Goal: Share content: Share content

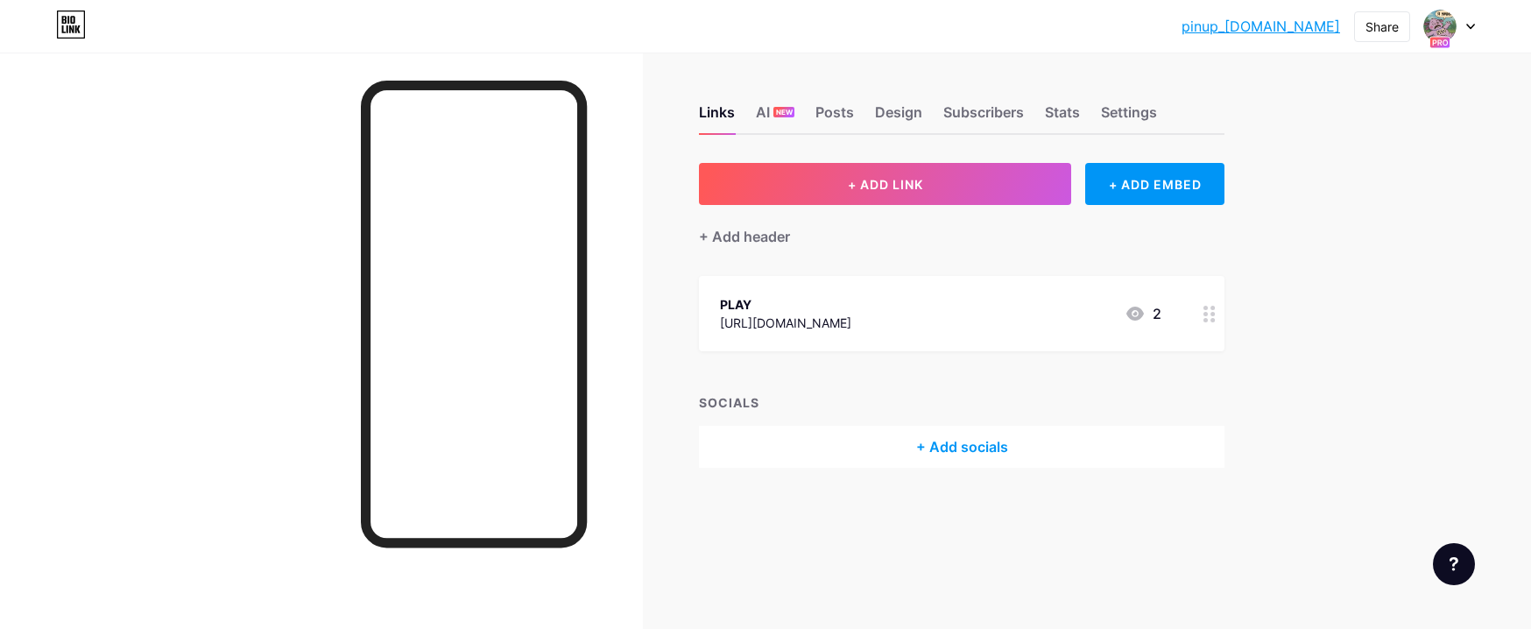
click at [1138, 311] on icon at bounding box center [1135, 313] width 21 height 21
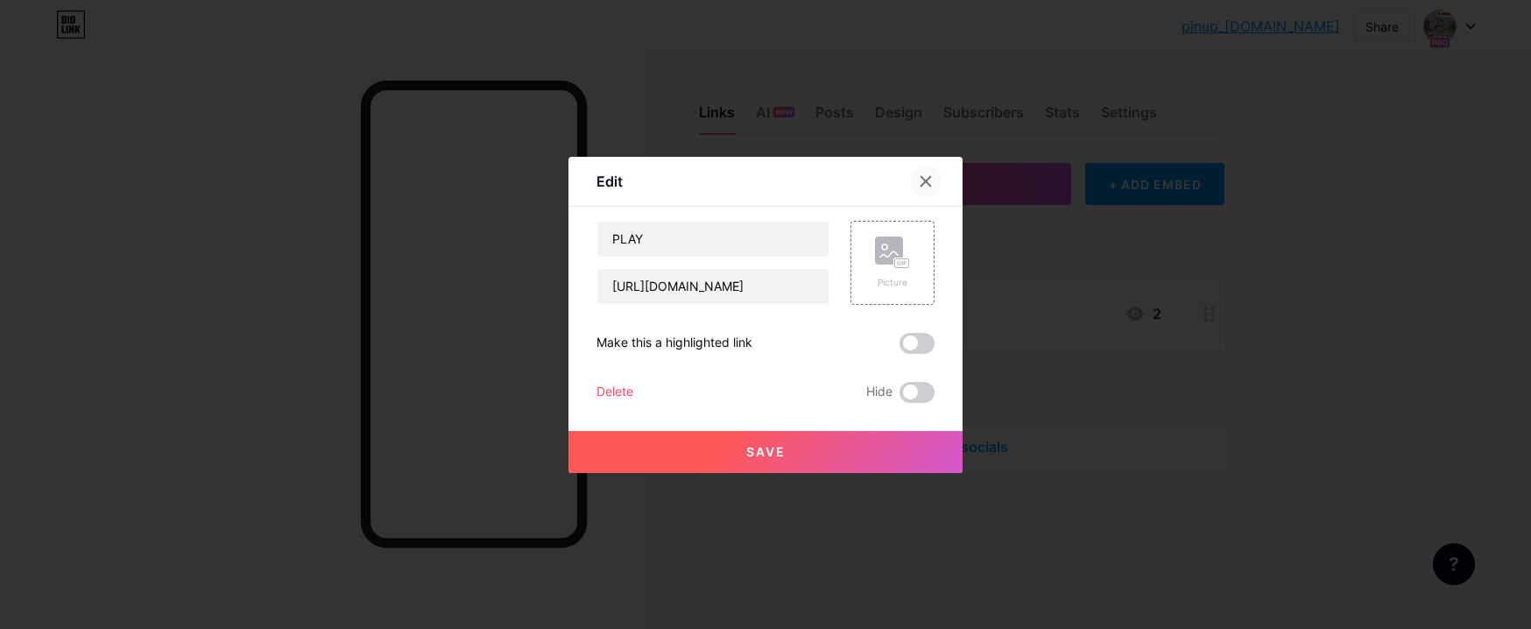
click at [925, 176] on icon at bounding box center [926, 181] width 14 height 14
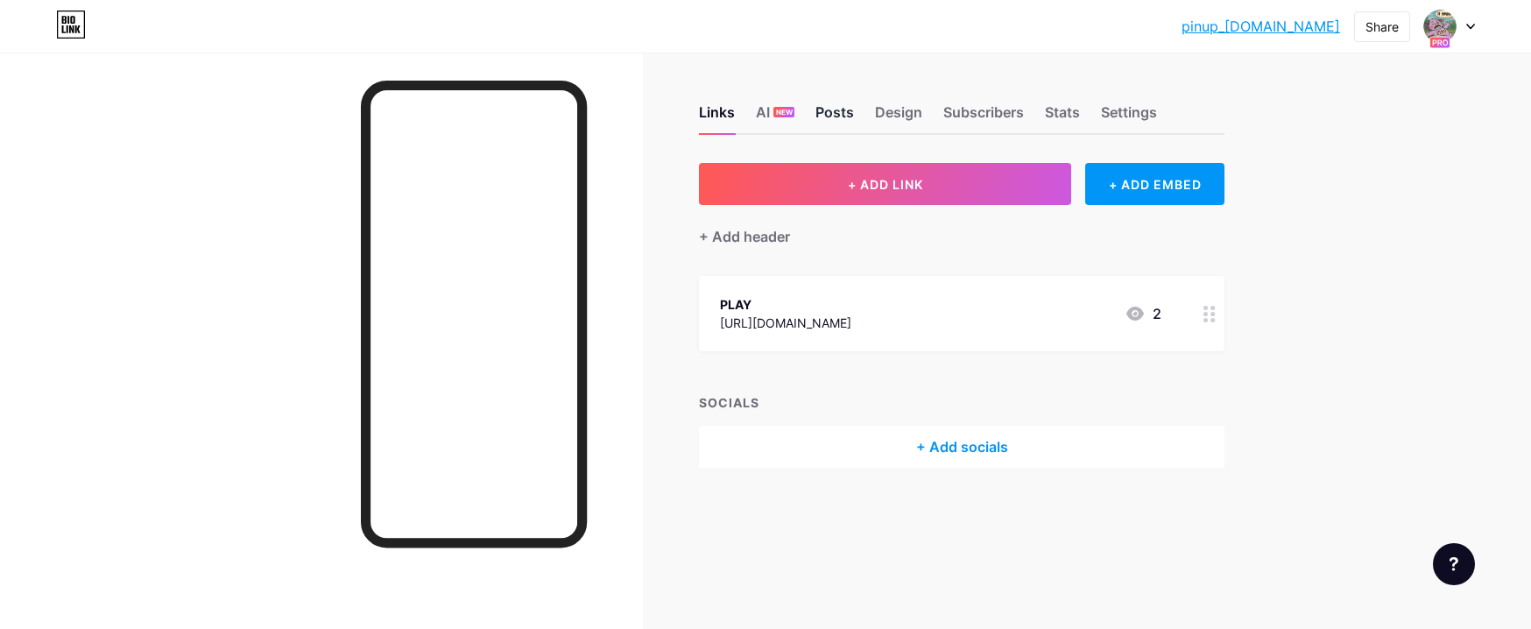
click at [824, 114] on div "Posts" at bounding box center [834, 118] width 39 height 32
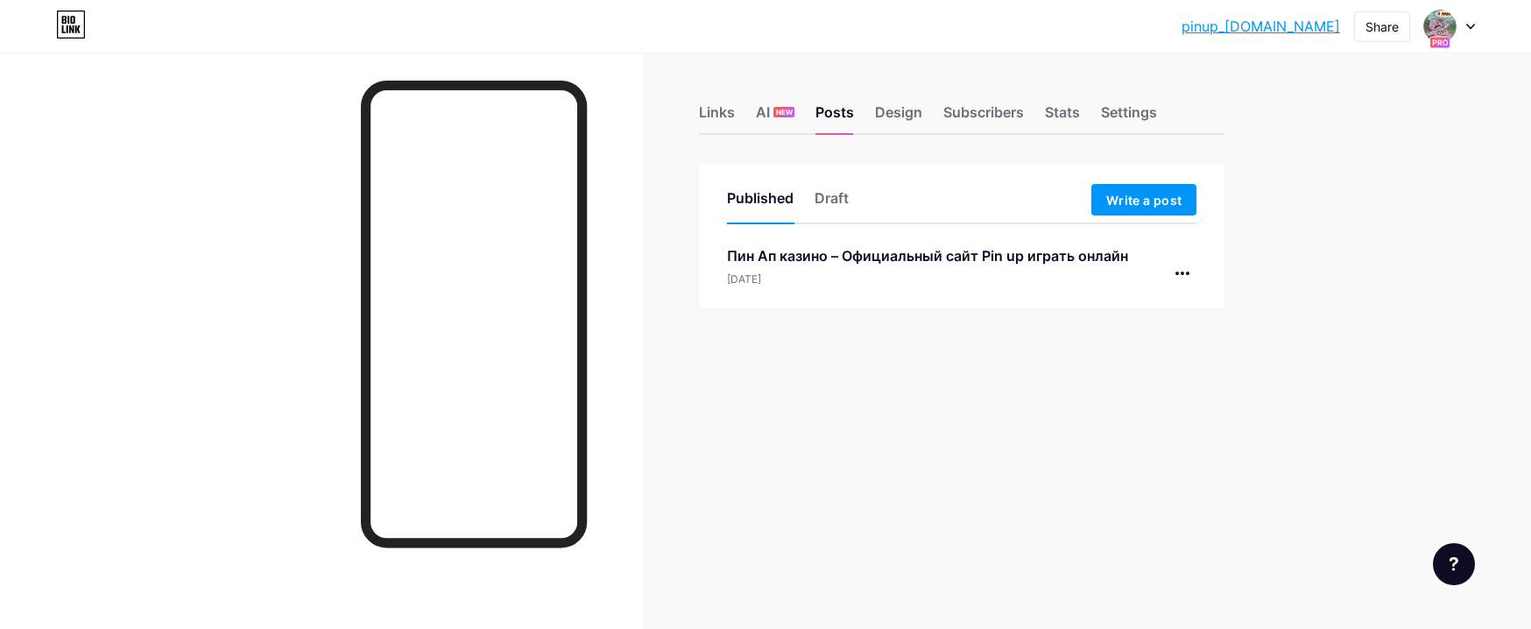
click at [816, 271] on div "Пин Ап казино – Официальный сайт Pin up играть онлайн [DATE]" at bounding box center [927, 266] width 401 height 42
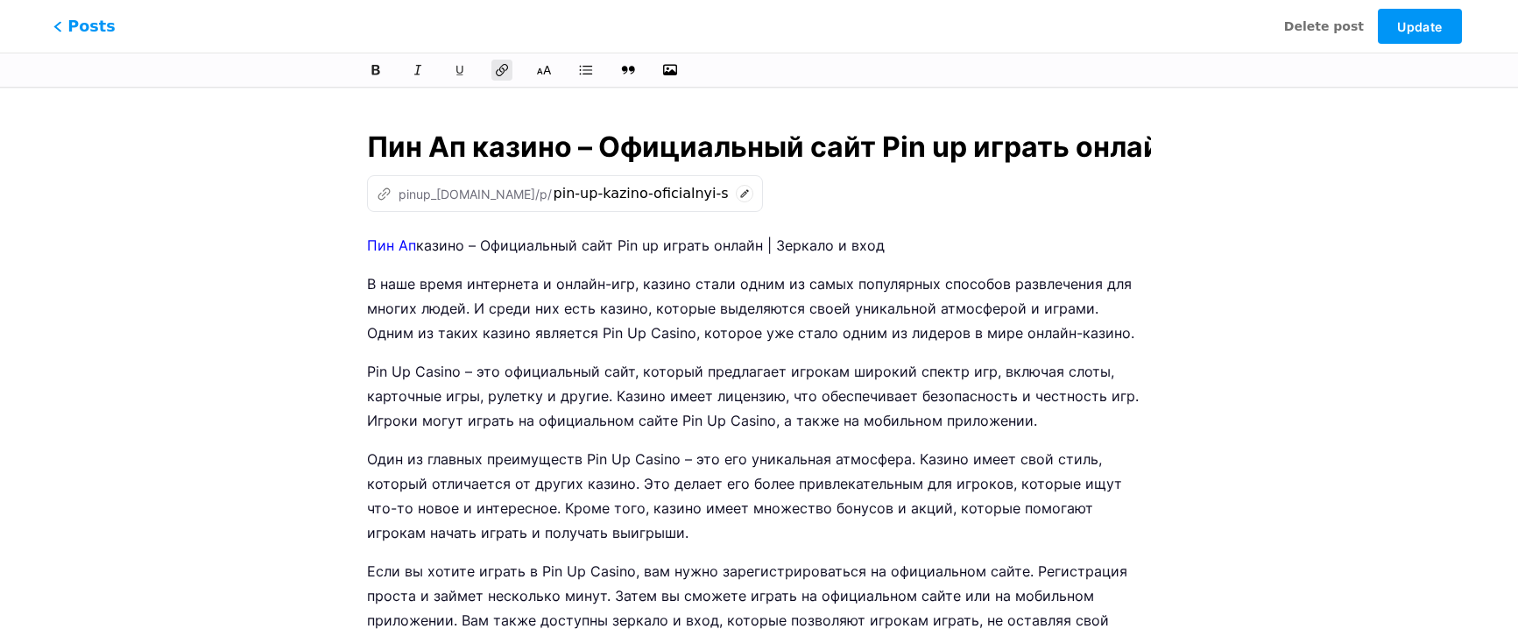
click at [88, 25] on span "Posts" at bounding box center [84, 26] width 62 height 23
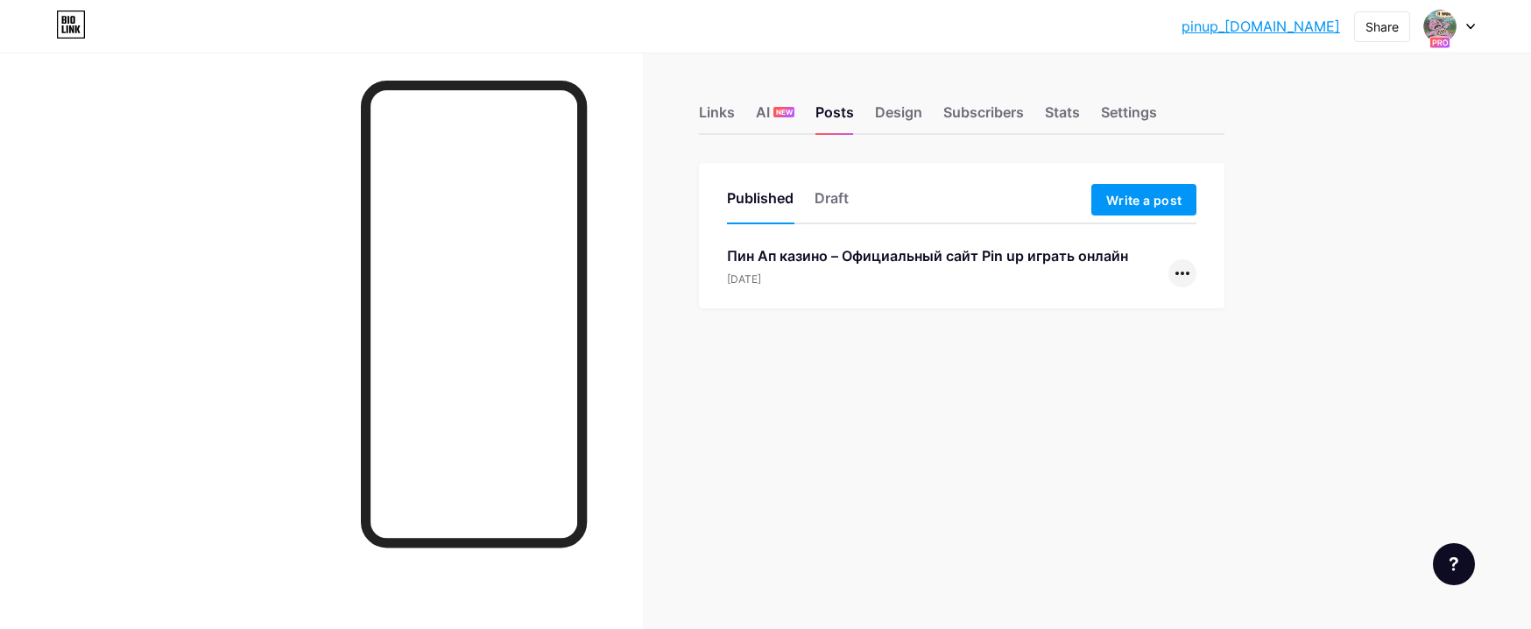
click at [1183, 274] on icon at bounding box center [1182, 274] width 14 height 4
click at [1120, 317] on li "Copy Link" at bounding box center [1129, 313] width 134 height 36
click at [710, 110] on div "Links" at bounding box center [717, 118] width 36 height 32
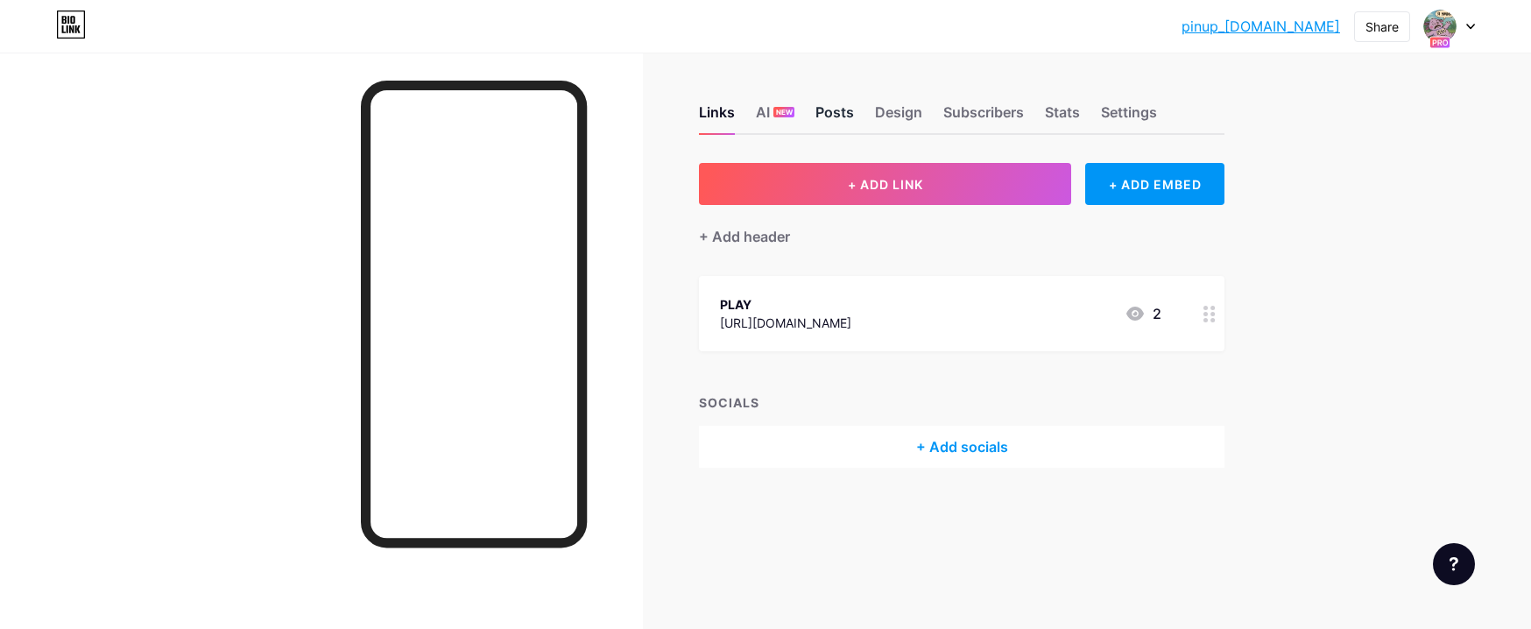
click at [843, 112] on div "Posts" at bounding box center [834, 118] width 39 height 32
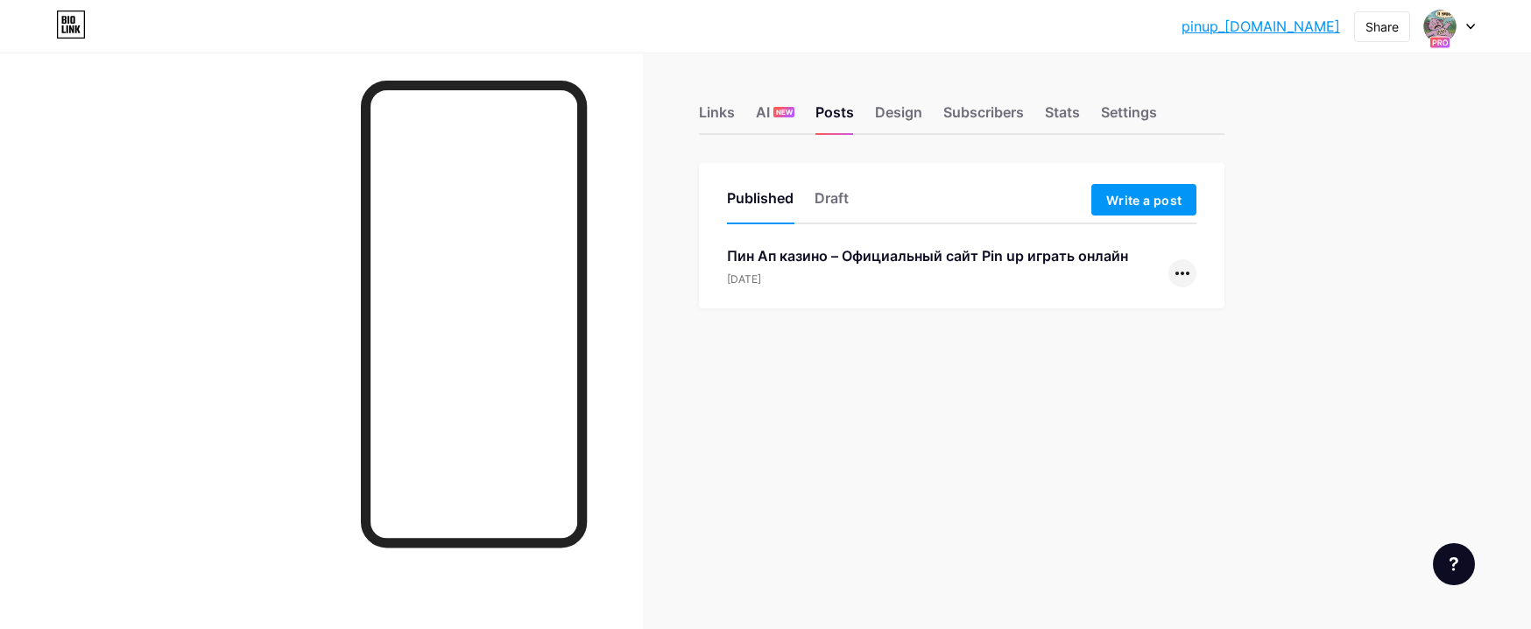
click at [1177, 268] on div at bounding box center [1182, 273] width 28 height 28
click at [1125, 312] on li "Copy Link" at bounding box center [1129, 313] width 134 height 36
click at [1472, 28] on icon at bounding box center [1470, 27] width 9 height 6
click at [1298, 30] on link "pinup_[DOMAIN_NAME]" at bounding box center [1260, 26] width 159 height 21
